Goal: Information Seeking & Learning: Learn about a topic

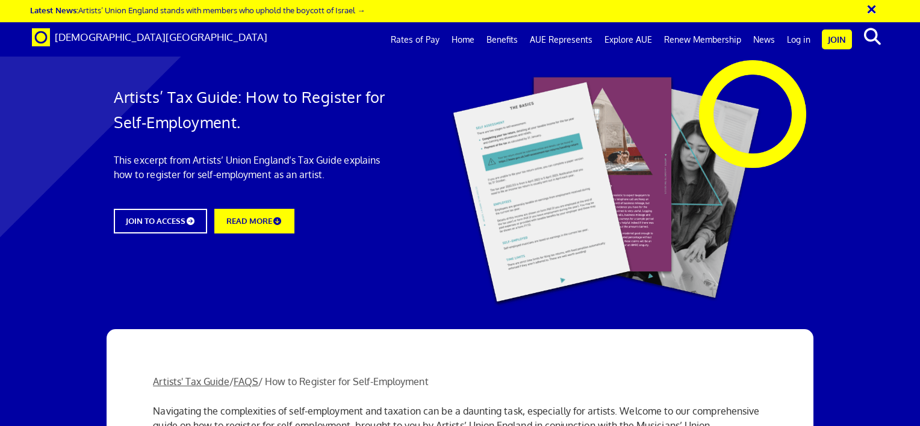
scroll to position [0, 9]
click at [465, 35] on link "Home" at bounding box center [463, 40] width 35 height 30
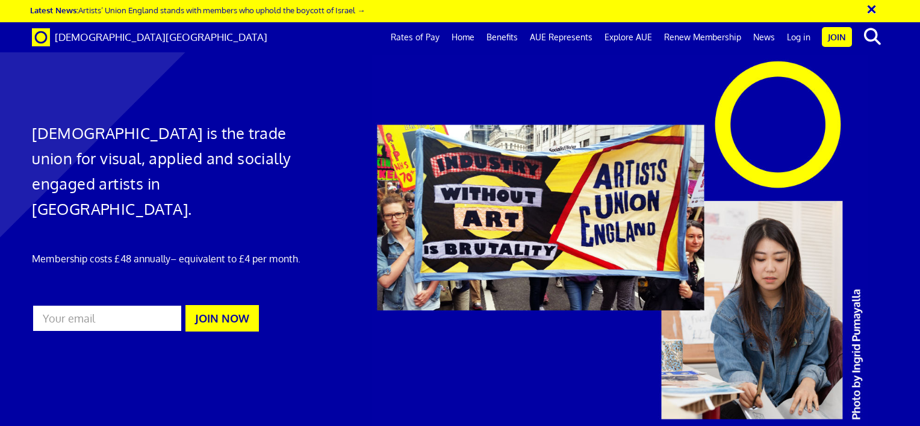
scroll to position [1060, 0]
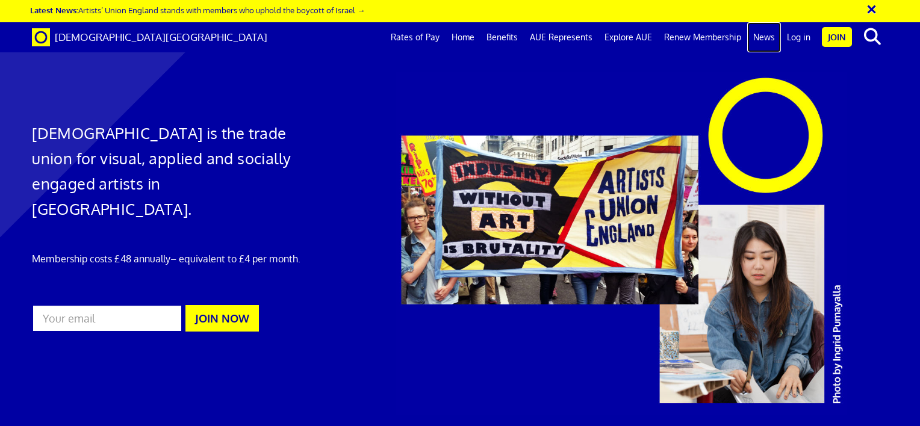
click at [766, 34] on link "News" at bounding box center [764, 37] width 34 height 30
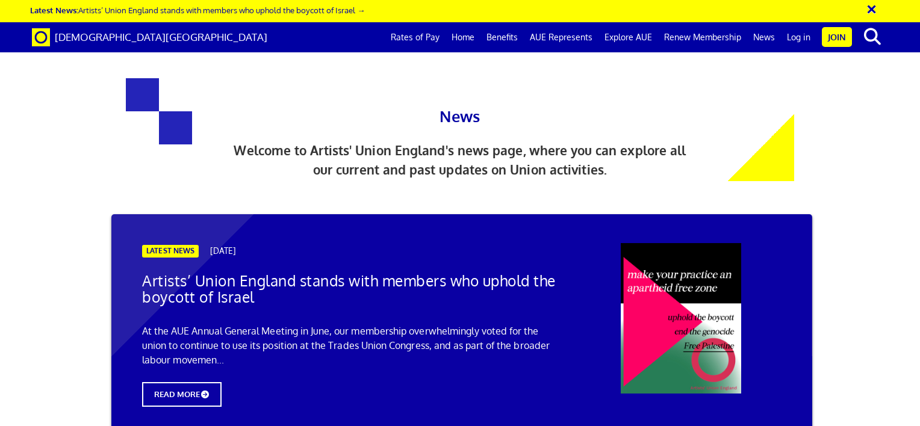
scroll to position [361, 0]
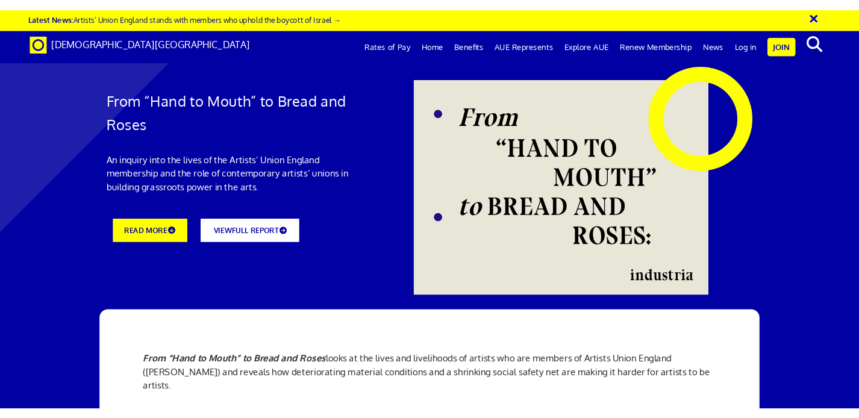
scroll to position [0, 6]
